Goal: Task Accomplishment & Management: Manage account settings

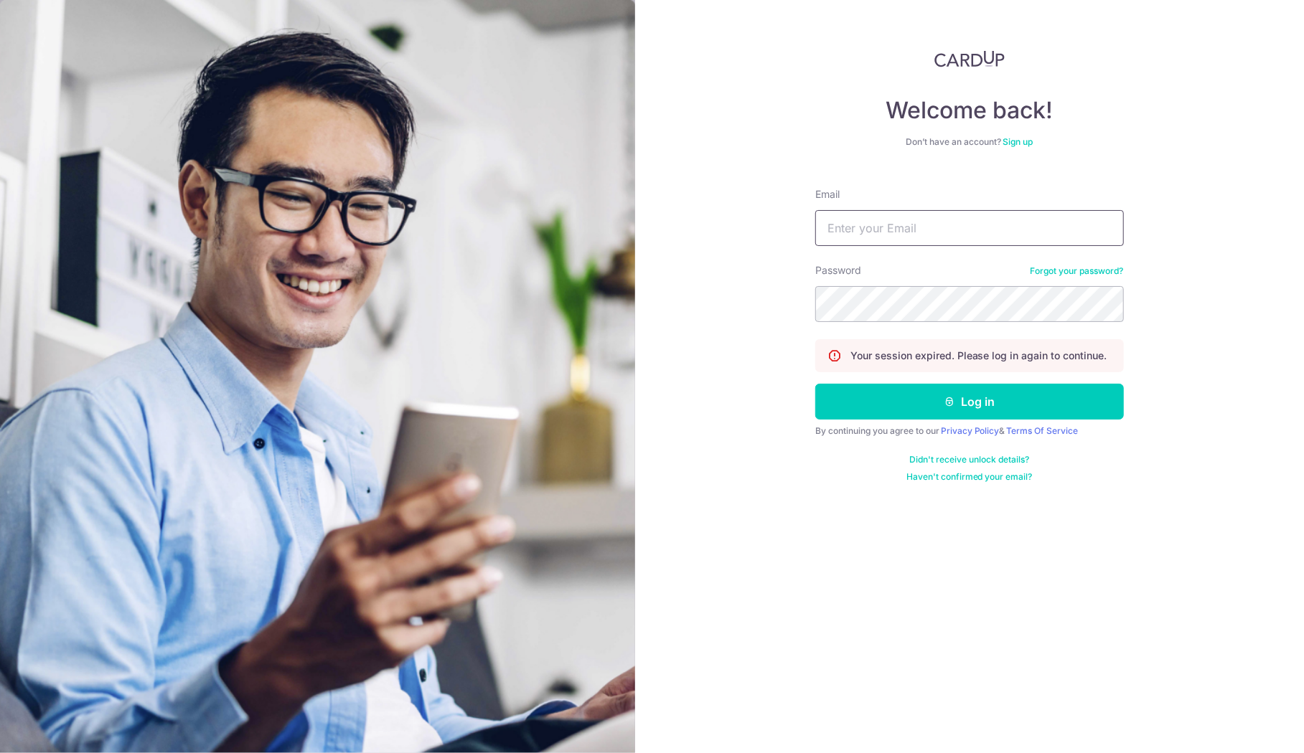
type input "[PERSON_NAME][EMAIL_ADDRESS][PERSON_NAME][DOMAIN_NAME]"
click at [969, 403] on button "Log in" at bounding box center [969, 402] width 309 height 36
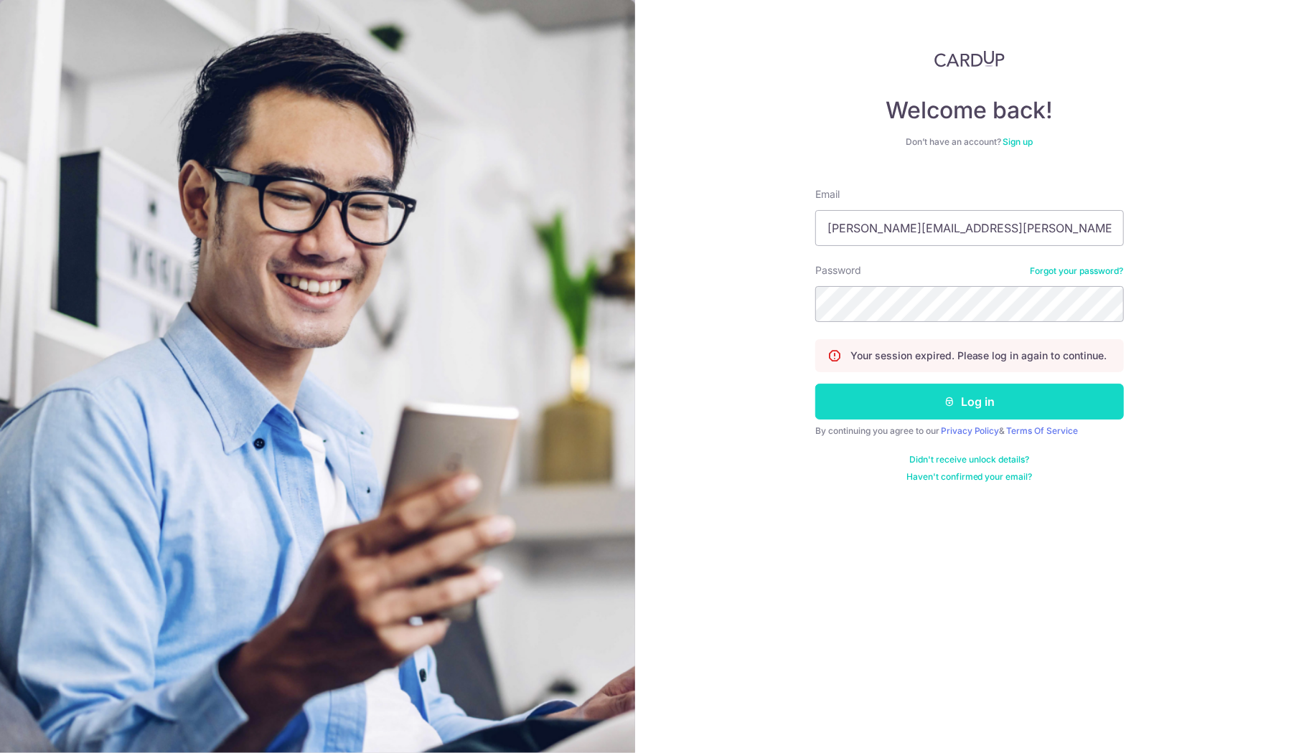
click at [991, 394] on button "Log in" at bounding box center [969, 402] width 309 height 36
click at [991, 410] on button "Log in" at bounding box center [969, 402] width 309 height 36
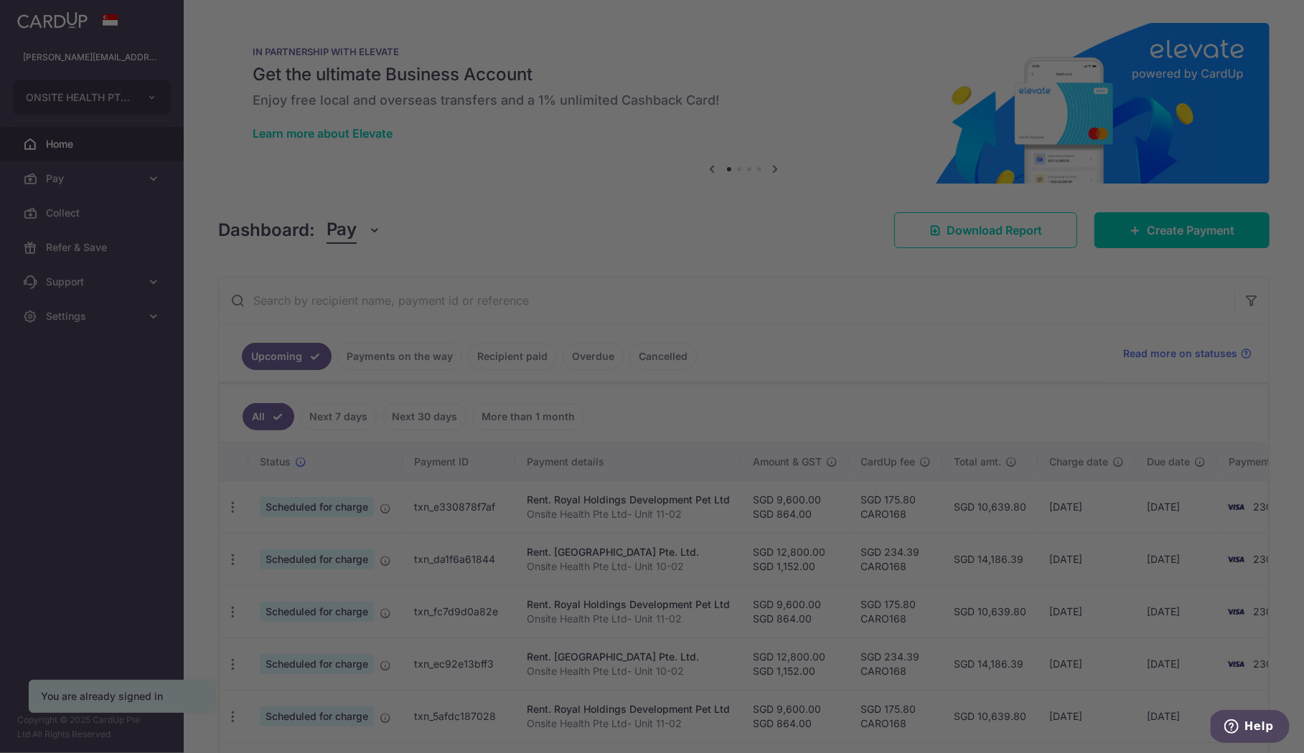
click at [520, 356] on div at bounding box center [658, 380] width 1317 height 761
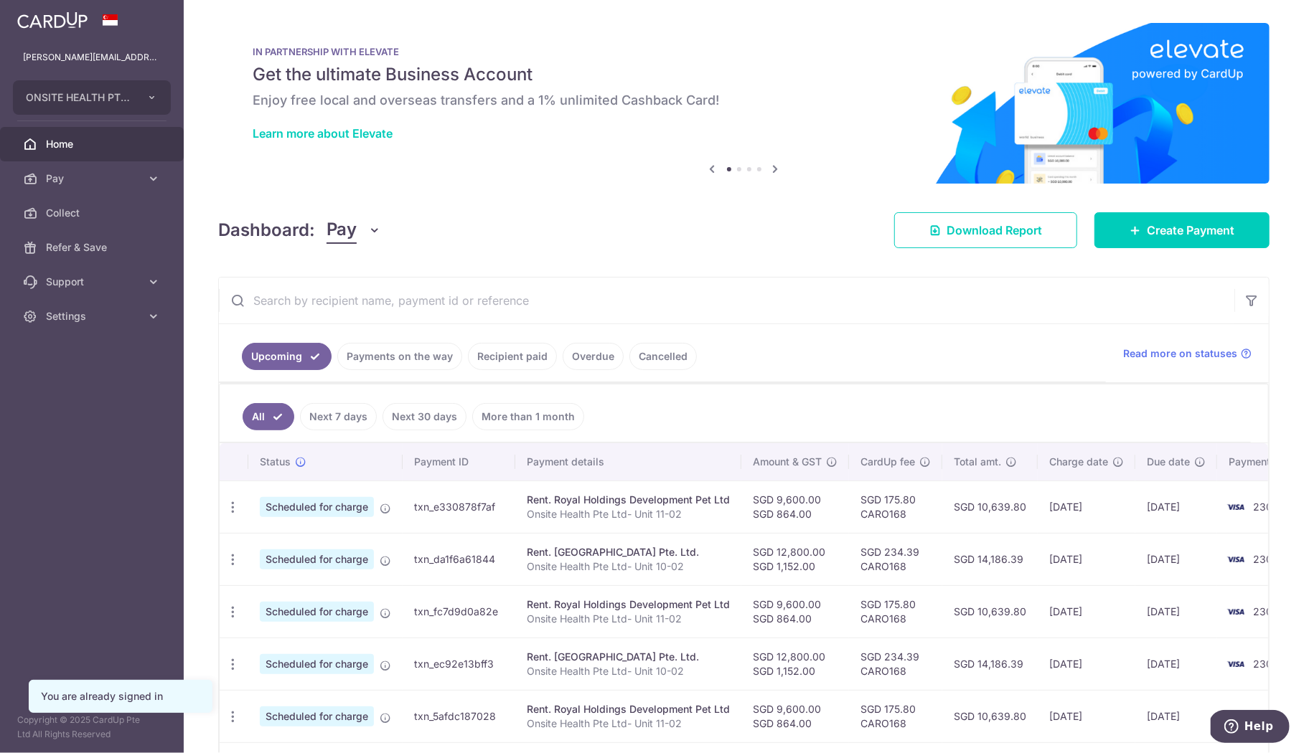
click at [517, 357] on link "Recipient paid" at bounding box center [512, 356] width 89 height 27
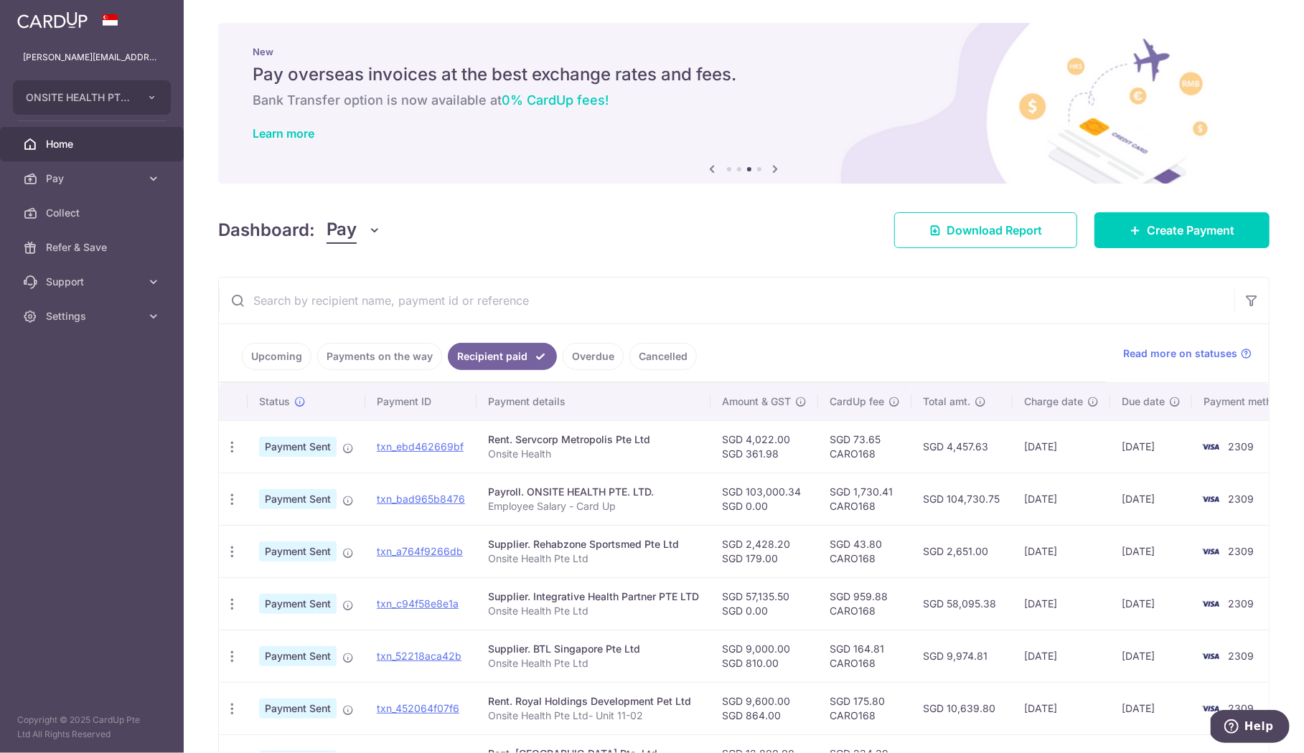
click at [560, 456] on p "Onsite Health" at bounding box center [593, 454] width 211 height 14
